Goal: Information Seeking & Learning: Learn about a topic

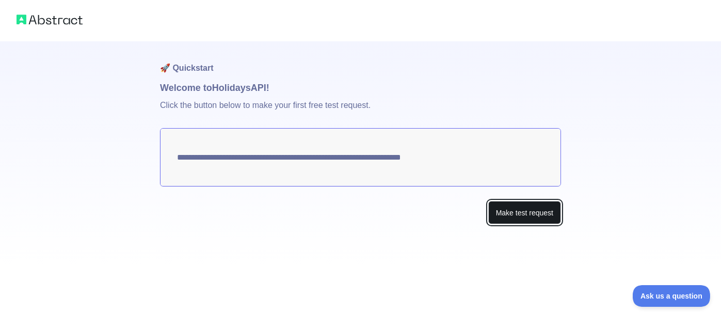
click at [514, 211] on button "Make test request" at bounding box center [524, 212] width 73 height 23
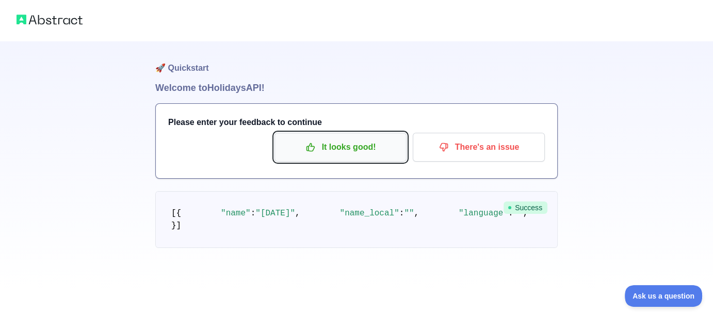
click at [372, 156] on button "It looks good!" at bounding box center [341, 147] width 132 height 29
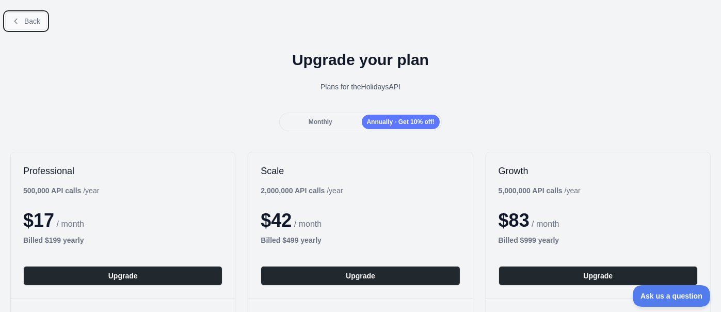
click at [25, 18] on span "Back" at bounding box center [32, 21] width 16 height 8
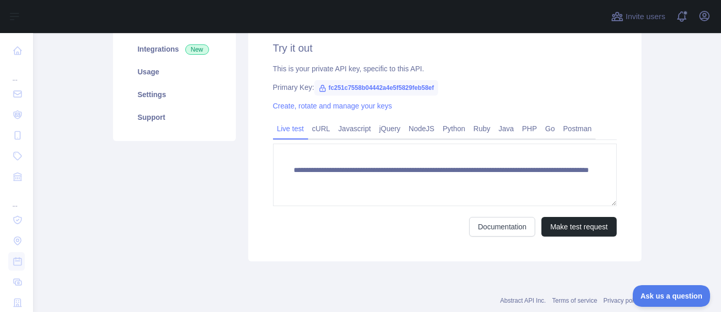
scroll to position [157, 0]
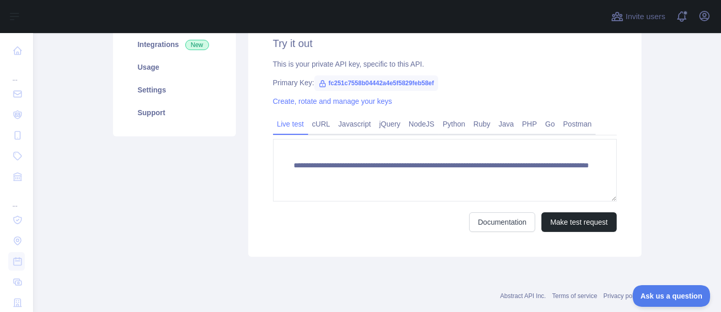
click at [318, 84] on icon at bounding box center [322, 83] width 8 height 8
drag, startPoint x: 323, startPoint y: 84, endPoint x: 444, endPoint y: 82, distance: 121.3
click at [444, 82] on div "Primary Key: fc251c7558b04442a4e5f5829feb58ef" at bounding box center [445, 82] width 344 height 10
click at [282, 76] on div "**********" at bounding box center [444, 133] width 393 height 245
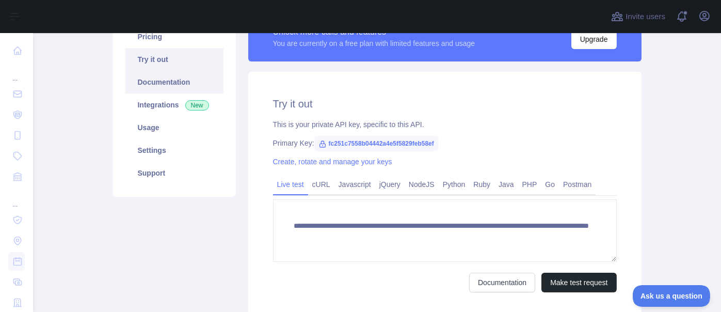
scroll to position [93, 0]
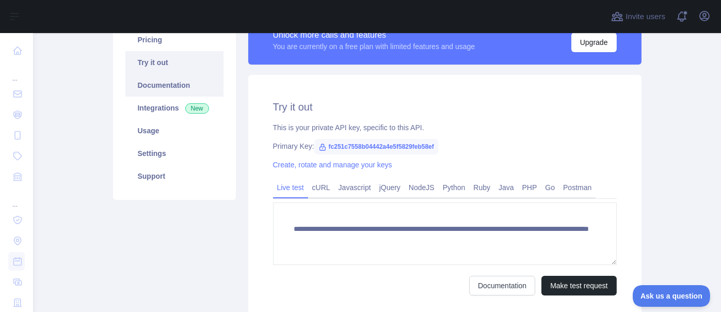
click at [154, 84] on link "Documentation" at bounding box center [174, 85] width 98 height 23
